Goal: Task Accomplishment & Management: Use online tool/utility

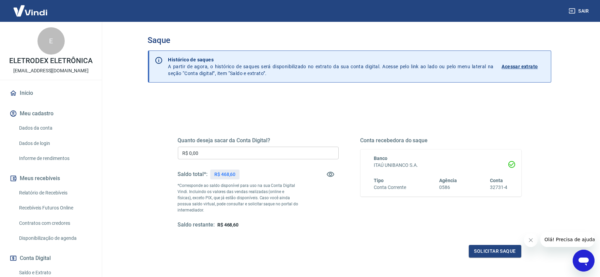
click at [213, 156] on input "R$ 0,00" at bounding box center [258, 152] width 161 height 13
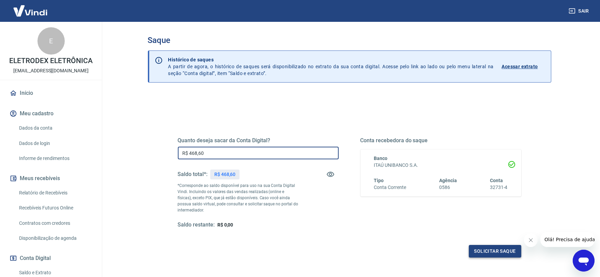
type input "R$ 468,60"
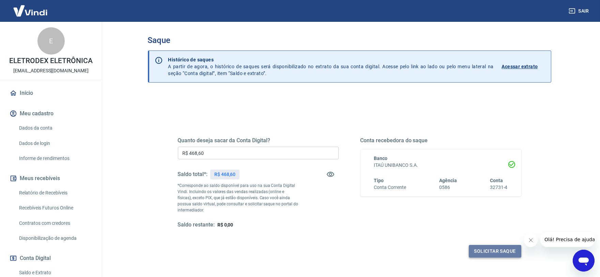
click at [502, 249] on button "Solicitar saque" at bounding box center [495, 251] width 52 height 13
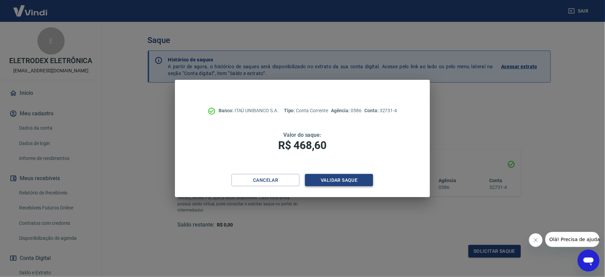
click at [356, 177] on button "Validar saque" at bounding box center [339, 180] width 68 height 13
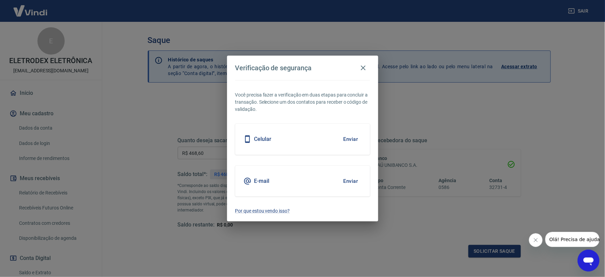
click at [357, 183] on button "Enviar" at bounding box center [351, 181] width 22 height 14
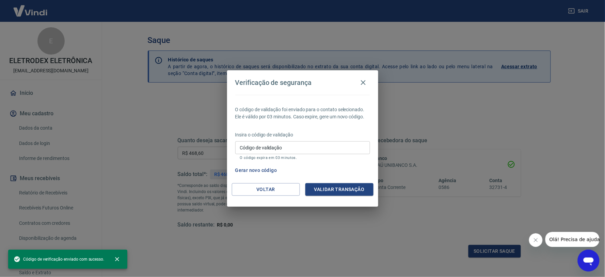
click at [286, 143] on input "Código de validação" at bounding box center [302, 147] width 135 height 13
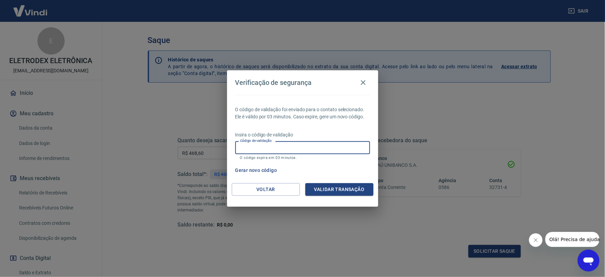
paste input "502236"
type input "502236"
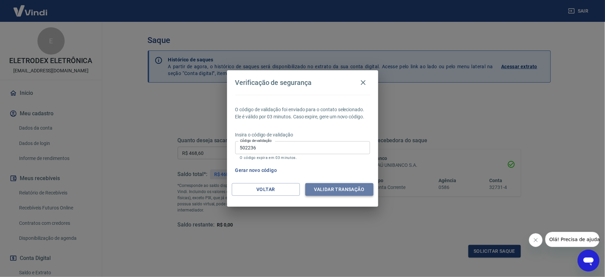
click at [318, 190] on button "Validar transação" at bounding box center [339, 189] width 68 height 13
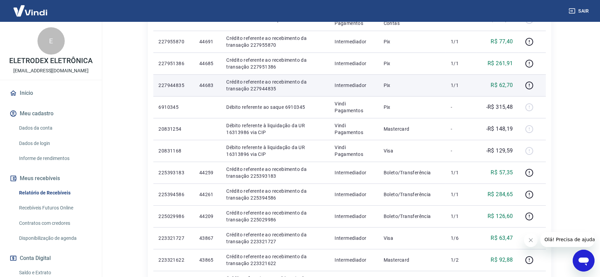
scroll to position [189, 0]
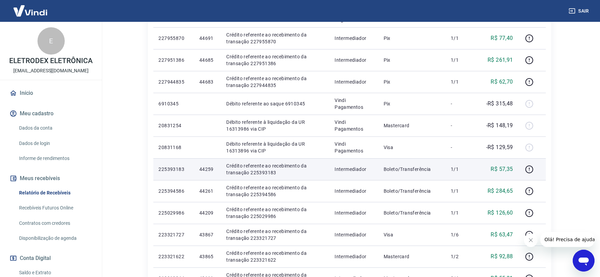
click at [200, 164] on td "44259" at bounding box center [207, 169] width 27 height 22
copy p "44259"
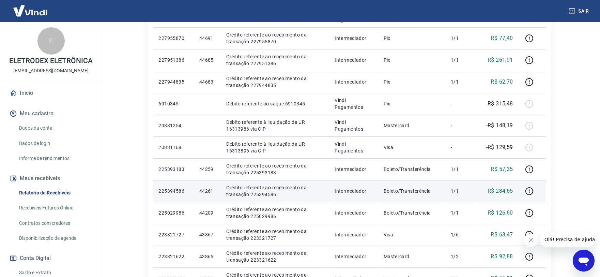
click at [199, 187] on td "44261" at bounding box center [207, 191] width 27 height 22
copy p "44261"
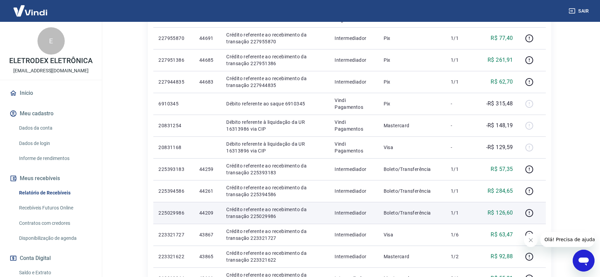
click at [203, 205] on td "44209" at bounding box center [207, 213] width 27 height 22
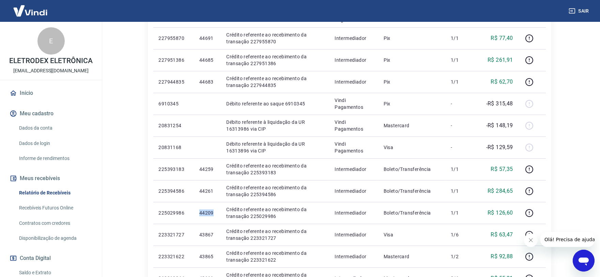
copy p "44209"
